Goal: Information Seeking & Learning: Understand process/instructions

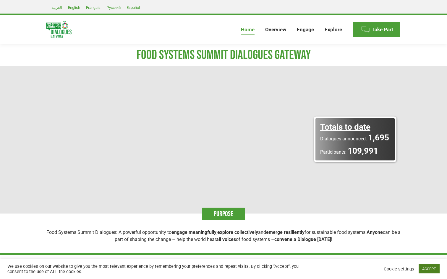
click at [426, 268] on link "ACCEPT" at bounding box center [428, 269] width 21 height 9
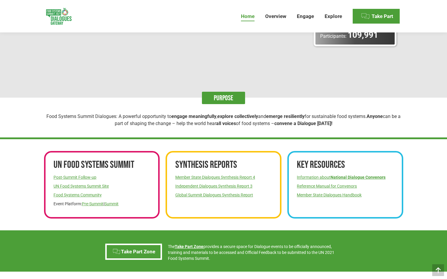
scroll to position [118, 0]
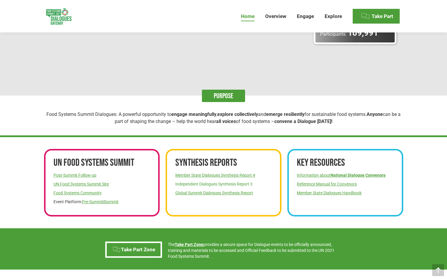
click at [201, 182] on link "Independent Dialogues Synthesis Report 3" at bounding box center [213, 184] width 77 height 5
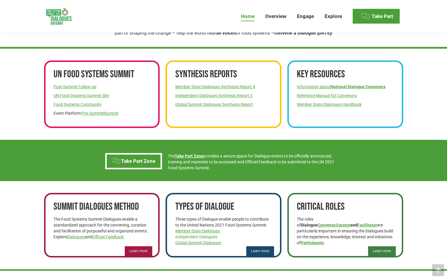
click at [201, 237] on link "Independent Dialogues" at bounding box center [196, 237] width 42 height 5
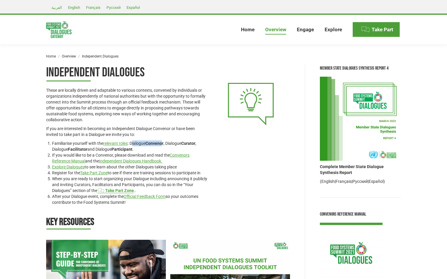
drag, startPoint x: 133, startPoint y: 144, endPoint x: 165, endPoint y: 146, distance: 32.6
click at [165, 146] on li "Familiarise yourself with the relevant roles : Dialogue Convenor , Dialogue Cur…" at bounding box center [129, 147] width 155 height 12
drag, startPoint x: 165, startPoint y: 146, endPoint x: 143, endPoint y: 144, distance: 21.9
click at [143, 144] on li "Familiarise yourself with the relevant roles : Dialogue Convenor , Dialogue Cur…" at bounding box center [129, 147] width 155 height 12
drag, startPoint x: 59, startPoint y: 148, endPoint x: 87, endPoint y: 151, distance: 27.3
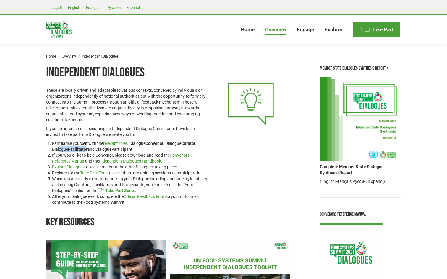
click at [87, 151] on li "Familiarise yourself with the relevant roles : Dialogue Convenor , Dialogue Cur…" at bounding box center [129, 147] width 155 height 12
drag, startPoint x: 87, startPoint y: 151, endPoint x: 130, endPoint y: 151, distance: 43.7
click at [130, 151] on li "Familiarise yourself with the relevant roles : Dialogue Convenor , Dialogue Cur…" at bounding box center [129, 147] width 155 height 12
click at [152, 196] on link "Official Feedback Form" at bounding box center [144, 196] width 42 height 5
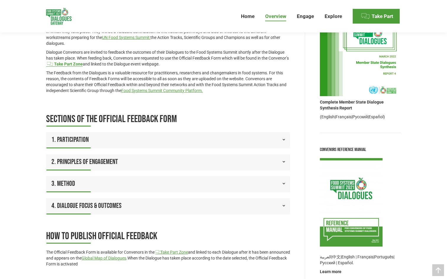
scroll to position [118, 0]
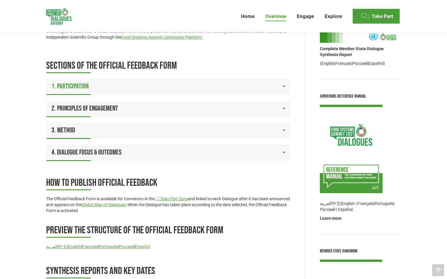
click at [115, 88] on link "1. Participation" at bounding box center [168, 86] width 244 height 15
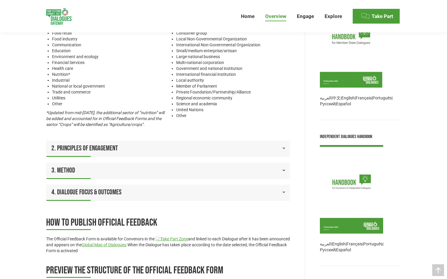
scroll to position [414, 0]
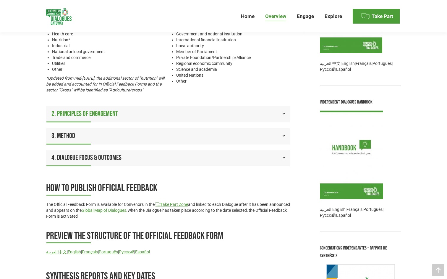
click at [143, 118] on link "2. Principles of Engagement" at bounding box center [168, 113] width 244 height 15
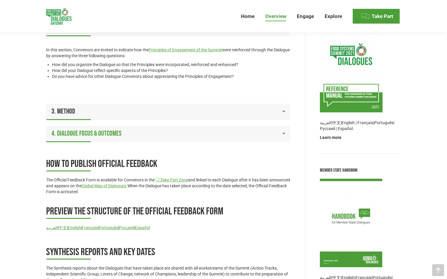
scroll to position [189, 0]
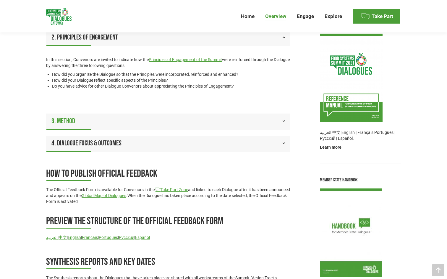
click at [74, 121] on span "3. Method" at bounding box center [63, 121] width 24 height 10
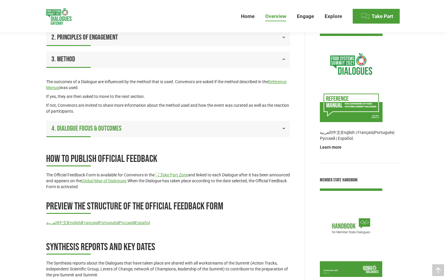
click at [75, 128] on span "4. Dialogue Focus & Outcomes" at bounding box center [86, 129] width 70 height 10
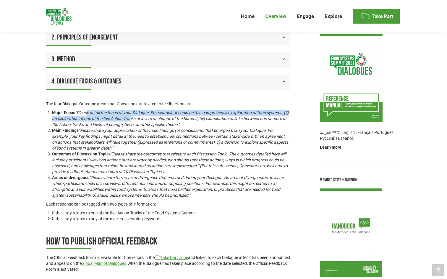
drag, startPoint x: 87, startPoint y: 110, endPoint x: 137, endPoint y: 118, distance: 51.5
click at [137, 118] on em "Please detail the focus of your Dialogue. For example, it could be (i) a compre…" at bounding box center [170, 118] width 236 height 17
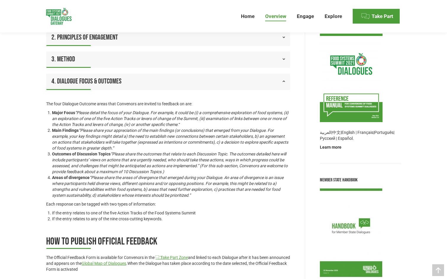
drag, startPoint x: 137, startPoint y: 118, endPoint x: 89, endPoint y: 131, distance: 49.6
click at [89, 131] on em "Please share your appreciation of the main findings (or conclusions) that emerg…" at bounding box center [170, 139] width 236 height 22
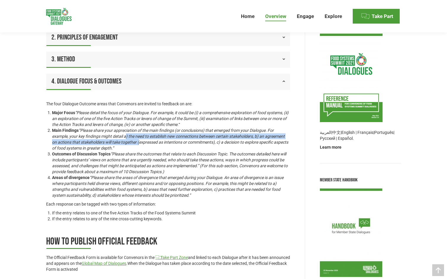
drag, startPoint x: 126, startPoint y: 136, endPoint x: 140, endPoint y: 141, distance: 15.0
click at [140, 141] on em "Please share your appreciation of the main findings (or conclusions) that emerg…" at bounding box center [170, 139] width 236 height 22
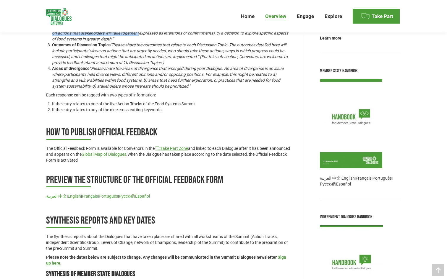
scroll to position [307, 0]
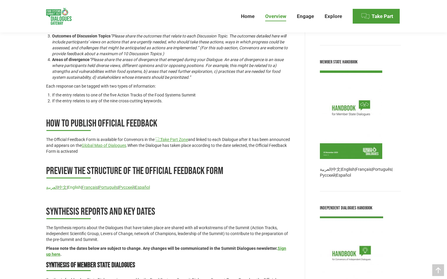
click at [76, 185] on link "English" at bounding box center [74, 187] width 13 height 5
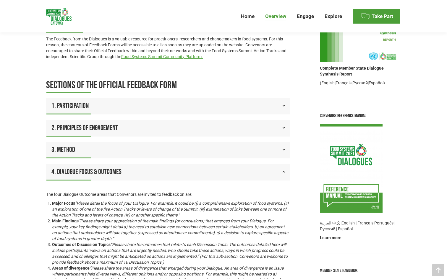
scroll to position [99, 0]
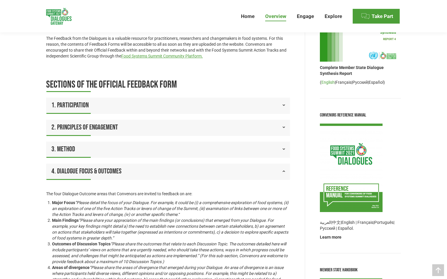
click at [328, 82] on link "English" at bounding box center [327, 82] width 13 height 5
